Goal: Task Accomplishment & Management: Use online tool/utility

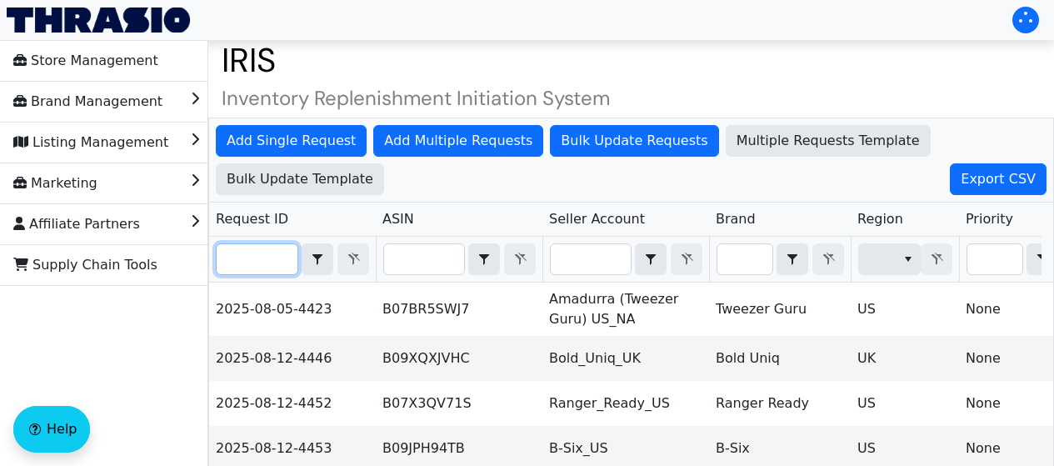
click at [254, 261] on input "Filter" at bounding box center [257, 259] width 81 height 30
paste input "2025-08-12-4474"
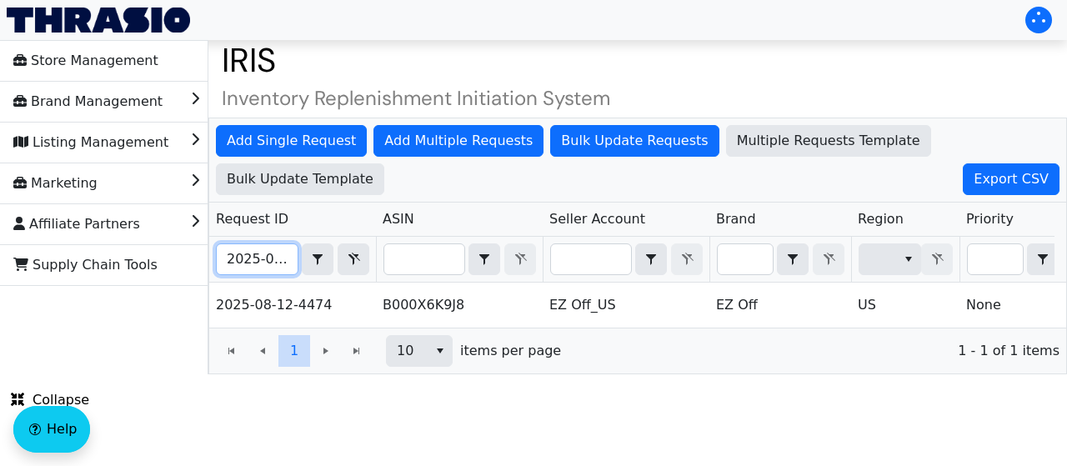
scroll to position [0, 41]
drag, startPoint x: 221, startPoint y: 258, endPoint x: 467, endPoint y: 245, distance: 246.3
paste input "9-4527"
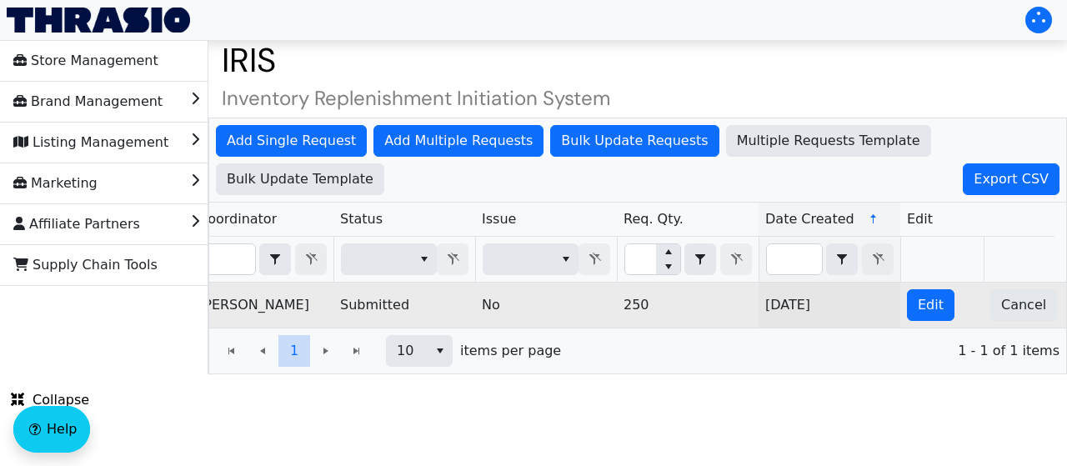
scroll to position [0, 1205]
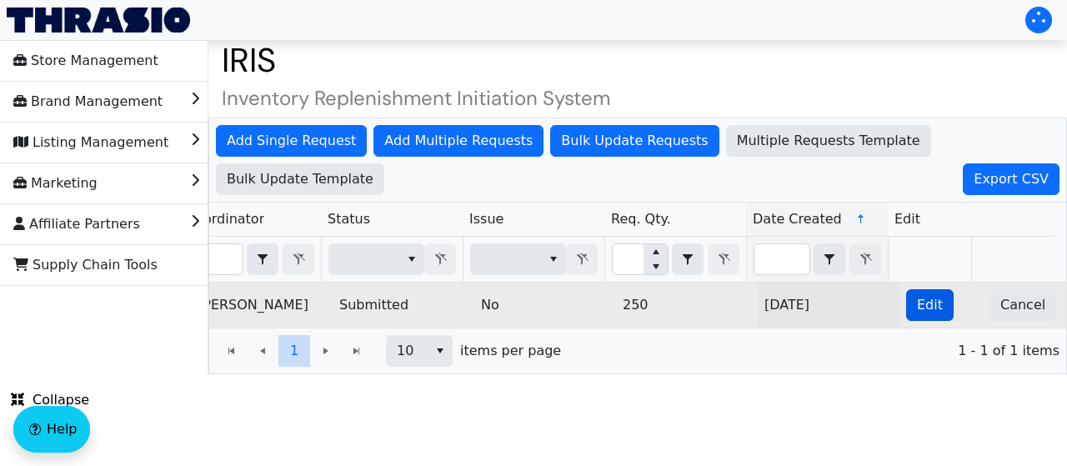
type input "2025-08-19-4527"
click at [906, 293] on button "Edit" at bounding box center [930, 305] width 48 height 32
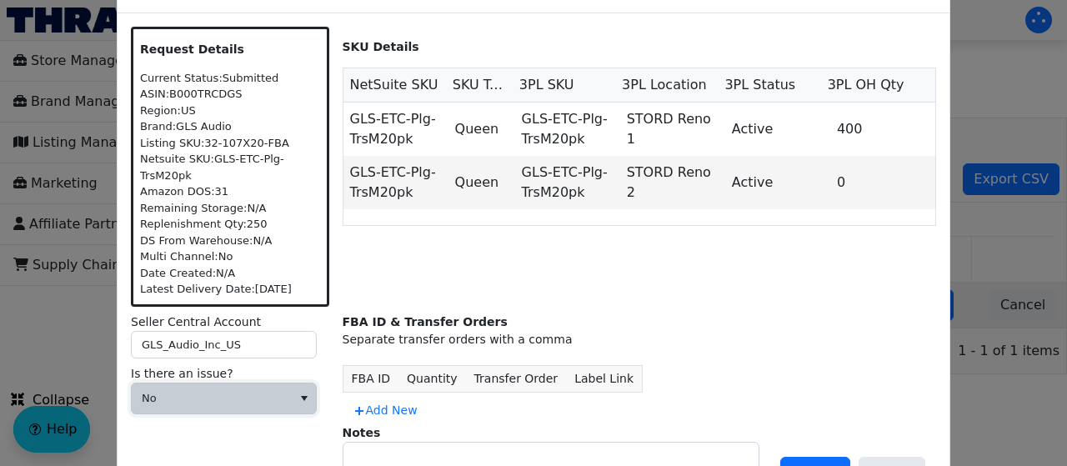
click at [254, 391] on span "No" at bounding box center [212, 398] width 140 height 17
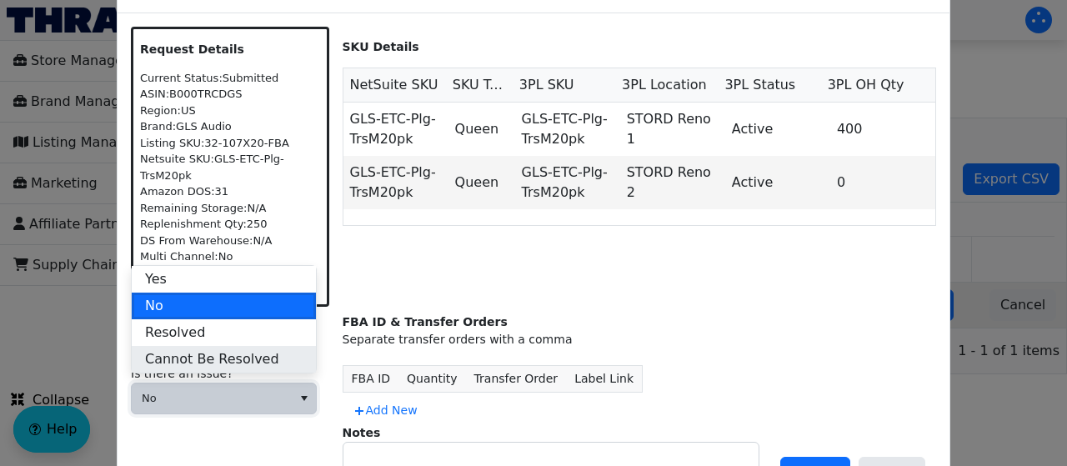
click at [236, 353] on span "Cannot Be Resolved" at bounding box center [212, 359] width 134 height 20
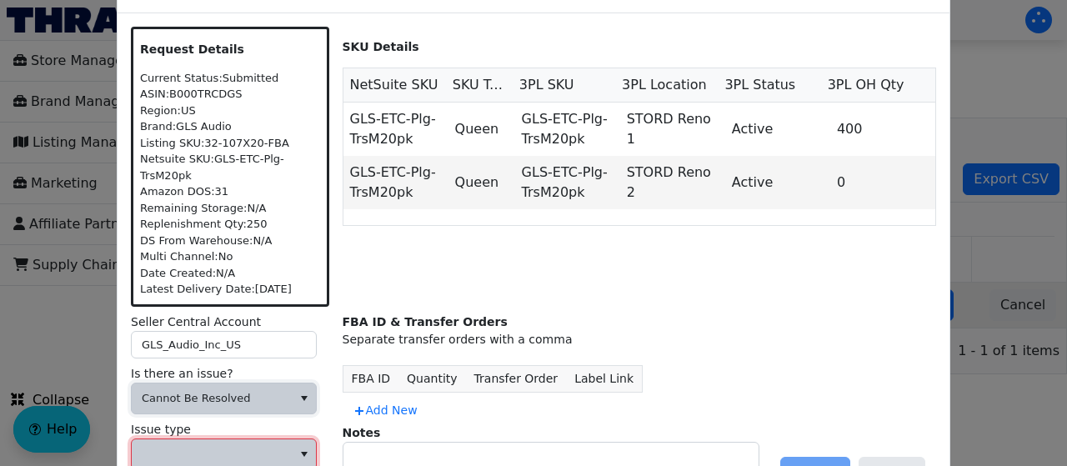
click at [207, 439] on span at bounding box center [212, 454] width 160 height 30
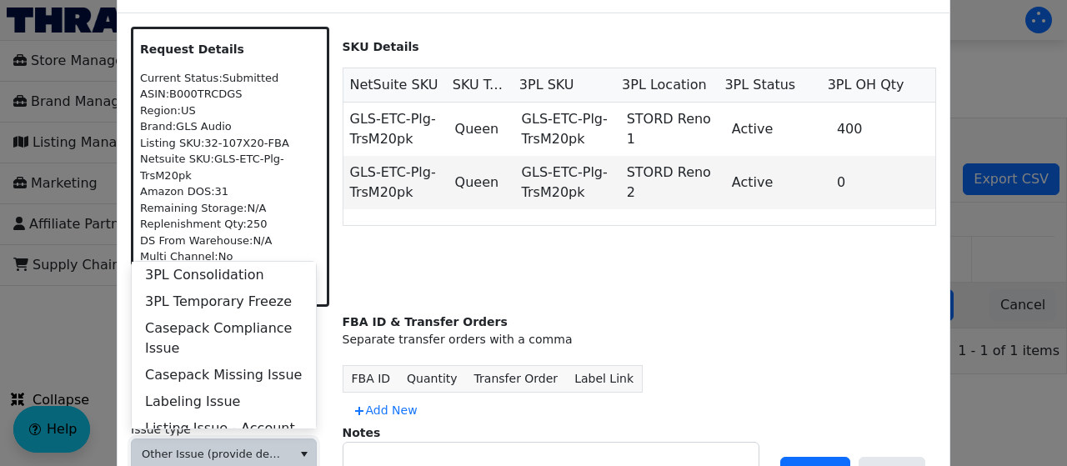
scroll to position [640, 0]
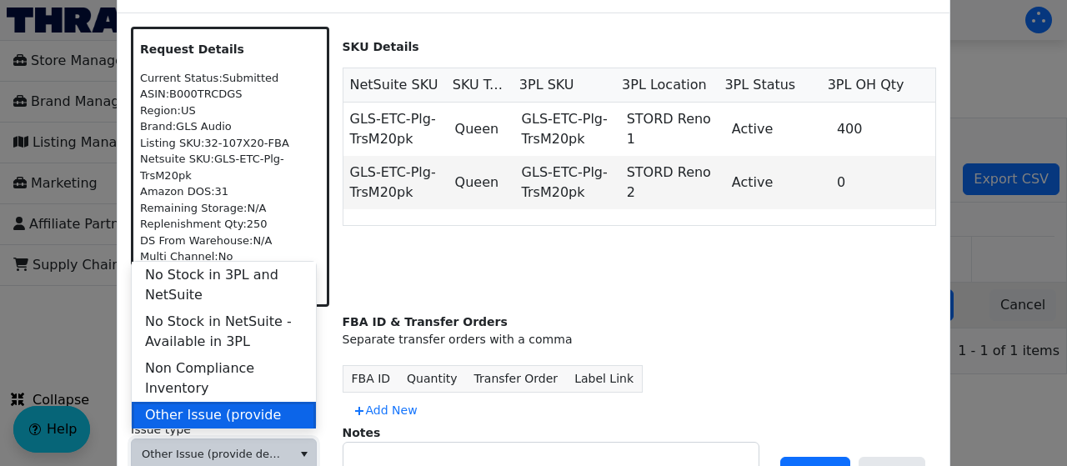
click at [263, 405] on span "Other Issue (provide details in notes)" at bounding box center [224, 425] width 158 height 40
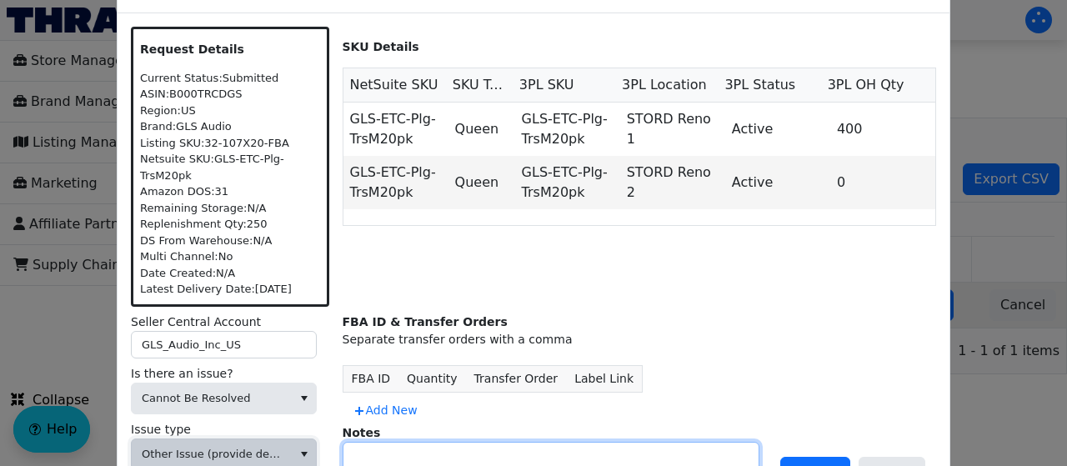
click at [383, 443] on textarea at bounding box center [550, 464] width 415 height 43
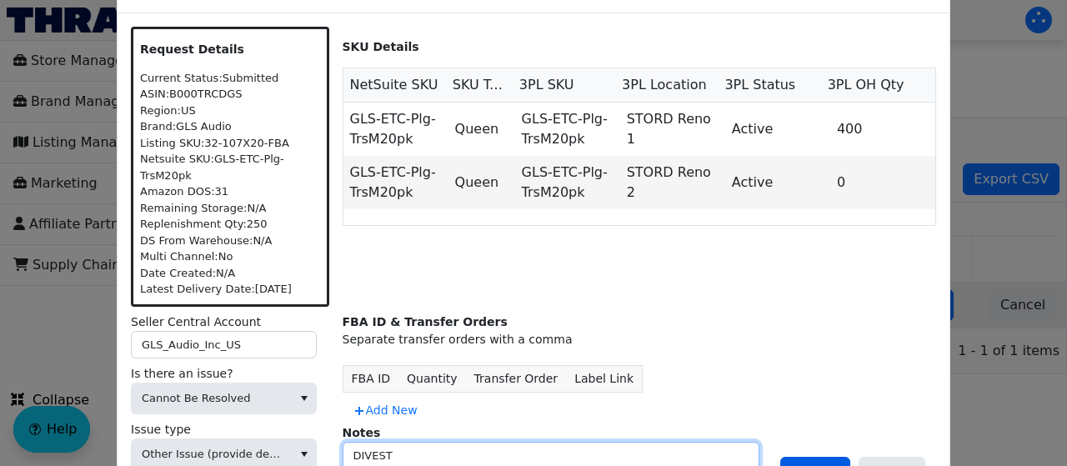
type textarea "DIVEST"
click at [817, 457] on button "Update" at bounding box center [815, 473] width 70 height 32
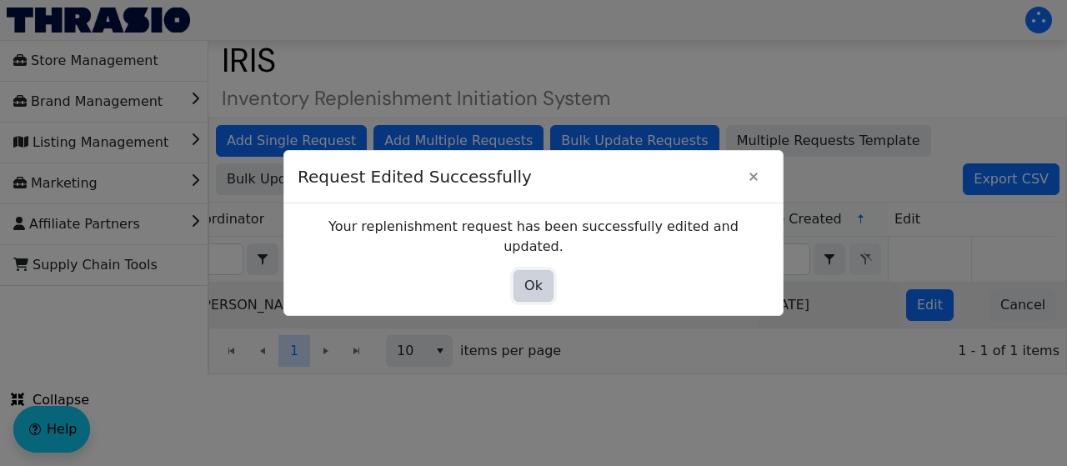
click at [540, 282] on span "Ok" at bounding box center [533, 286] width 18 height 20
